Goal: Information Seeking & Learning: Check status

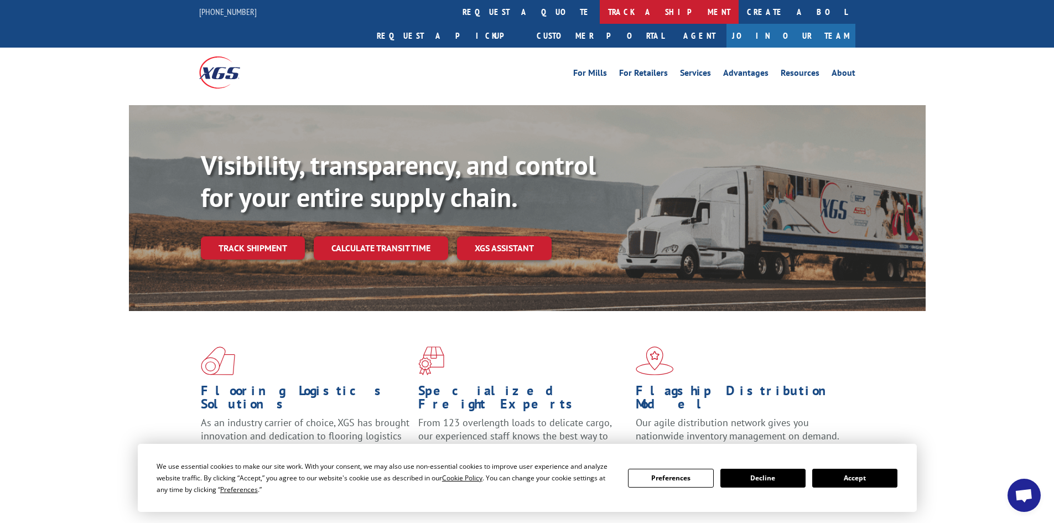
click at [600, 11] on link "track a shipment" at bounding box center [669, 12] width 139 height 24
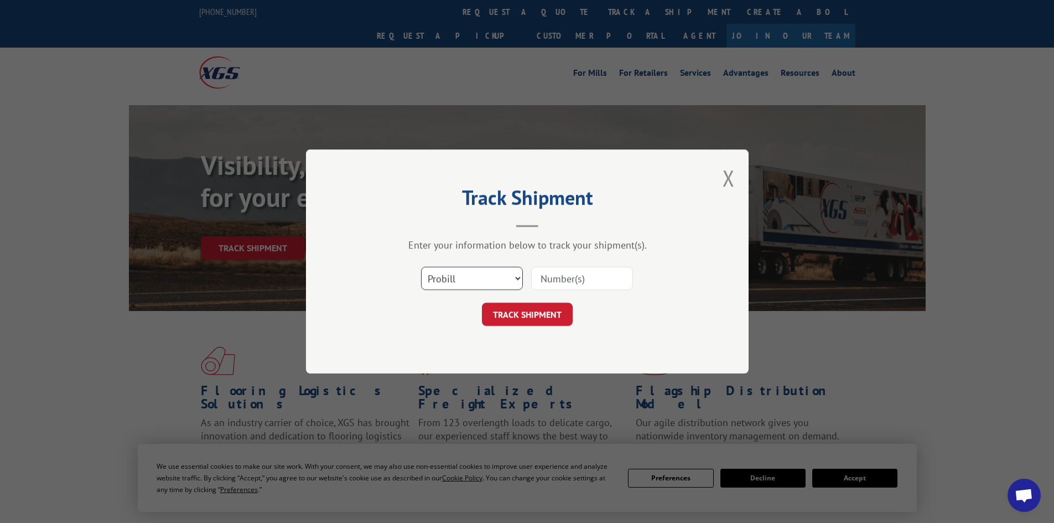
drag, startPoint x: 458, startPoint y: 279, endPoint x: 460, endPoint y: 272, distance: 6.8
click at [458, 279] on select "Select category... Probill BOL PO" at bounding box center [472, 278] width 102 height 23
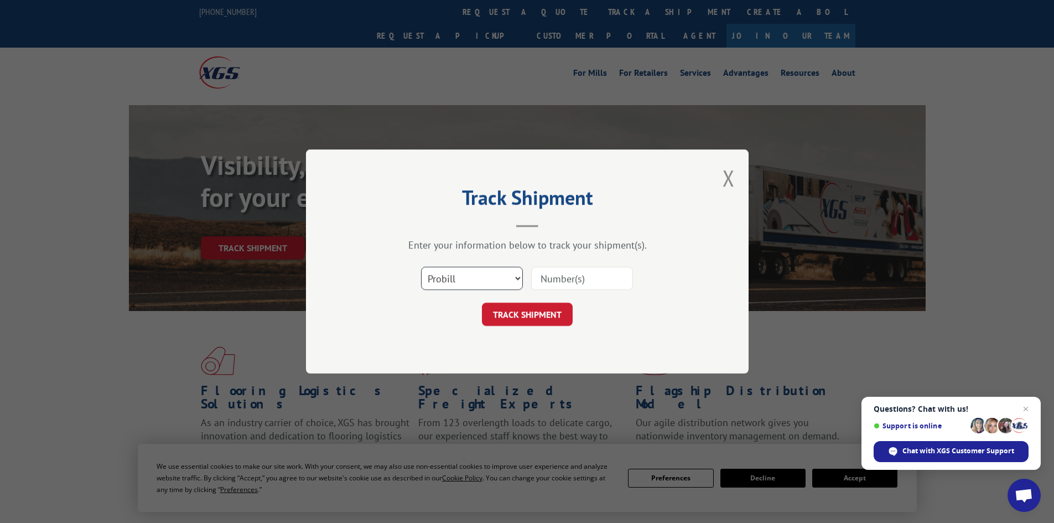
select select "po"
click at [421, 267] on select "Select category... Probill BOL PO" at bounding box center [472, 278] width 102 height 23
click at [539, 277] on input at bounding box center [582, 278] width 102 height 23
paste input "16920475"
type input "16920475"
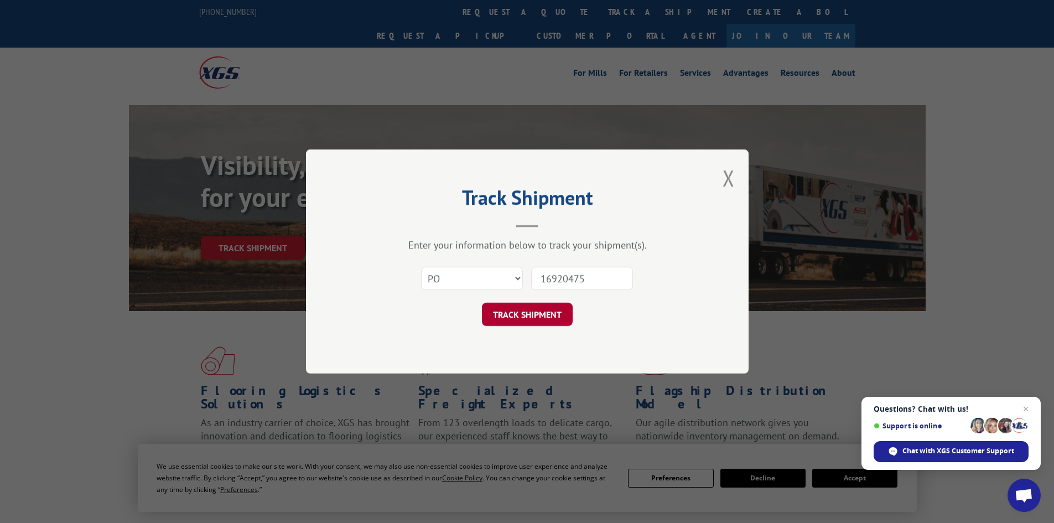
click at [515, 312] on button "TRACK SHIPMENT" at bounding box center [527, 314] width 91 height 23
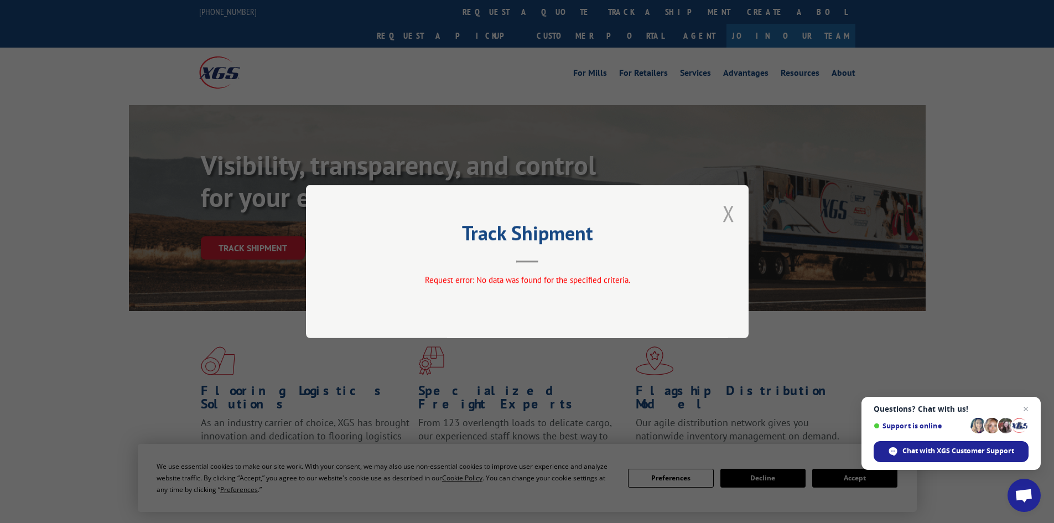
click at [728, 209] on button "Close modal" at bounding box center [729, 213] width 12 height 29
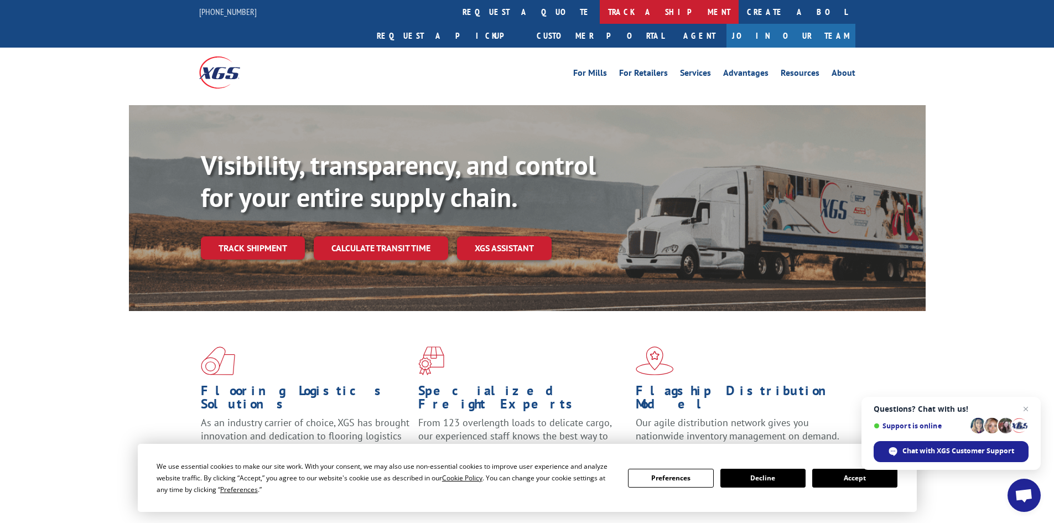
click at [600, 13] on link "track a shipment" at bounding box center [669, 12] width 139 height 24
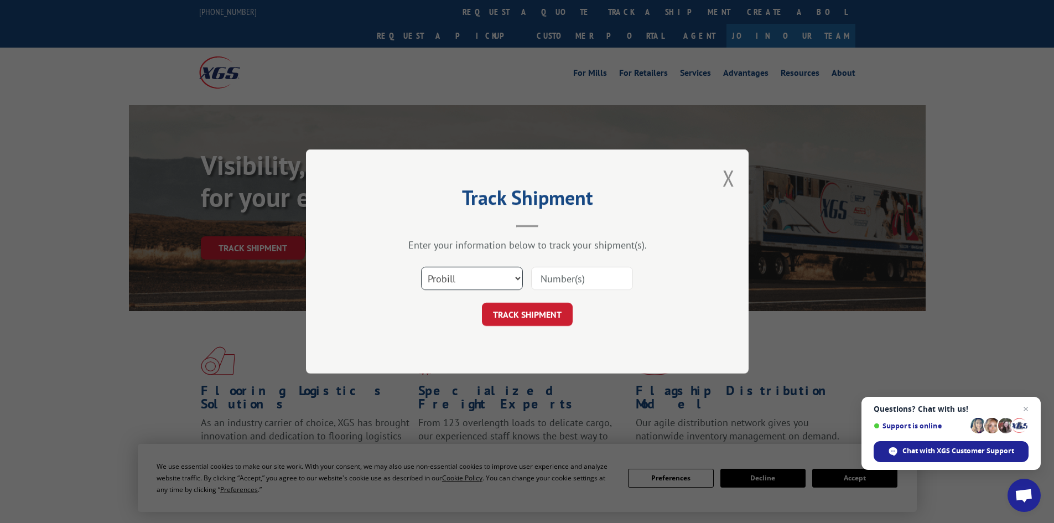
click at [471, 284] on select "Select category... Probill BOL PO" at bounding box center [472, 278] width 102 height 23
select select "po"
click at [421, 267] on select "Select category... Probill BOL PO" at bounding box center [472, 278] width 102 height 23
click at [551, 284] on input at bounding box center [582, 278] width 102 height 23
type input "25508685"
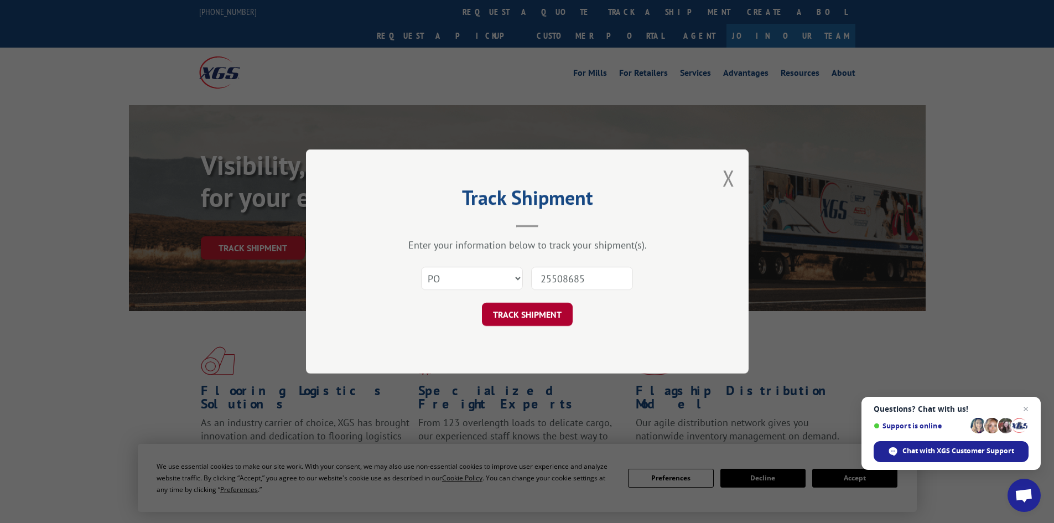
click at [518, 314] on button "TRACK SHIPMENT" at bounding box center [527, 314] width 91 height 23
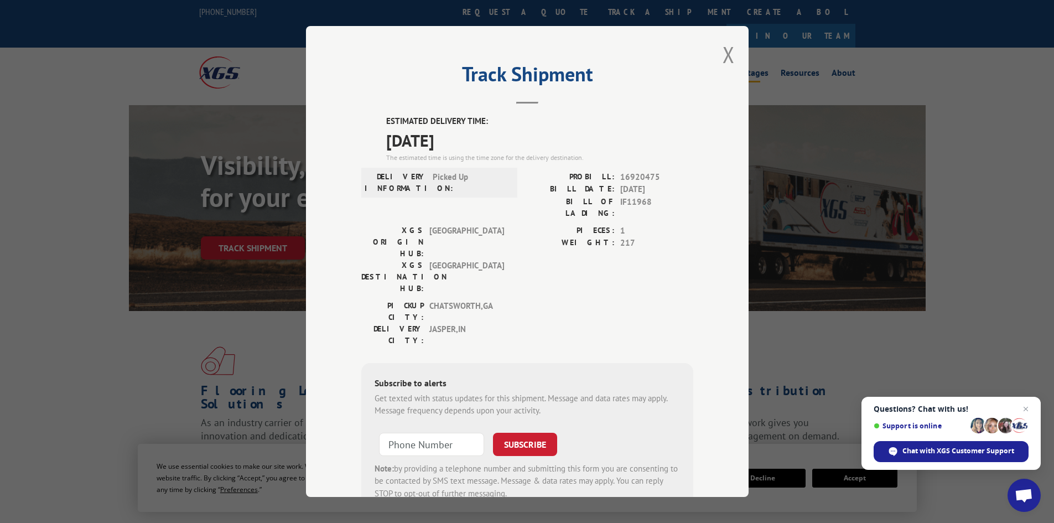
click at [726, 53] on button "Close modal" at bounding box center [729, 54] width 12 height 29
